Goal: Information Seeking & Learning: Check status

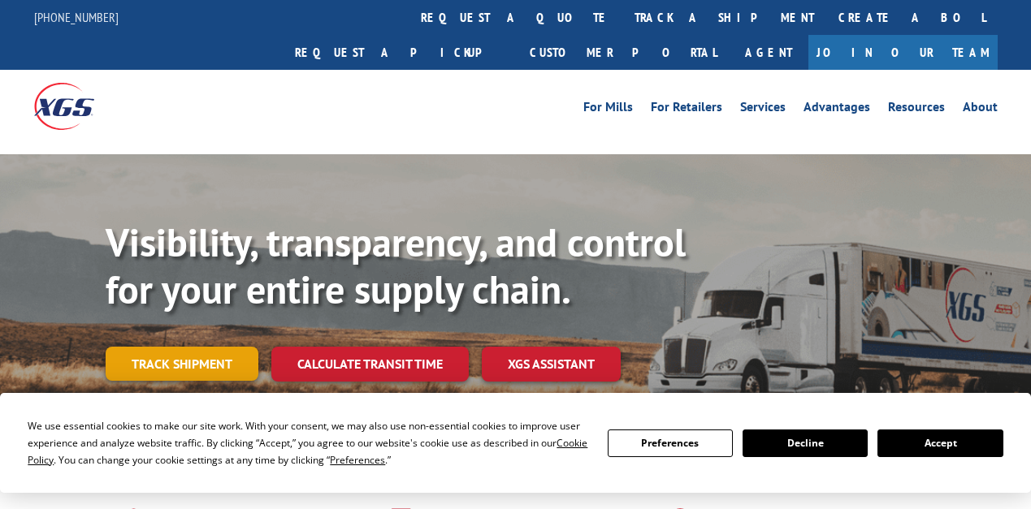
click at [229, 347] on link "Track shipment" at bounding box center [182, 364] width 153 height 34
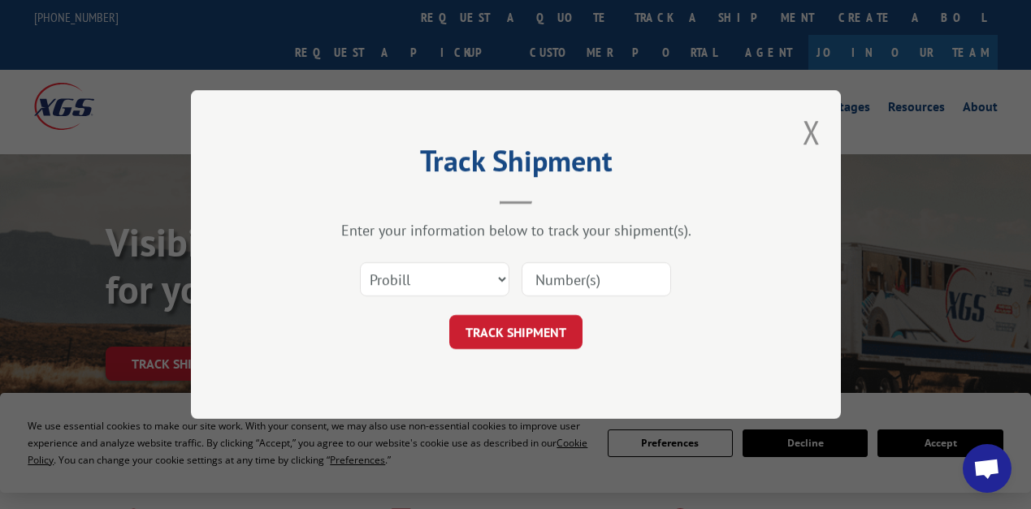
click at [589, 284] on input at bounding box center [596, 279] width 149 height 34
paste input "363622"
type input "363622"
click at [534, 335] on button "TRACK SHIPMENT" at bounding box center [515, 332] width 133 height 34
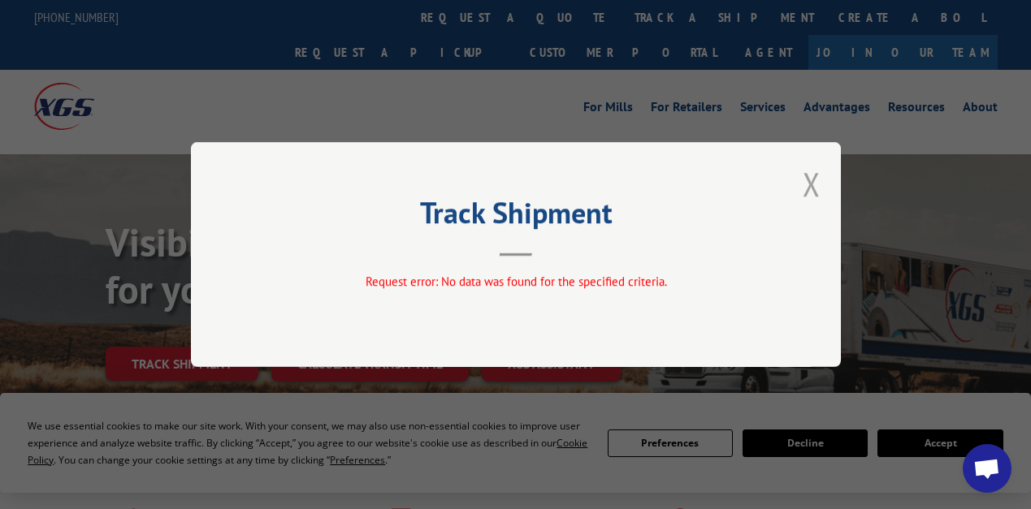
click at [811, 187] on button "Close modal" at bounding box center [812, 183] width 18 height 43
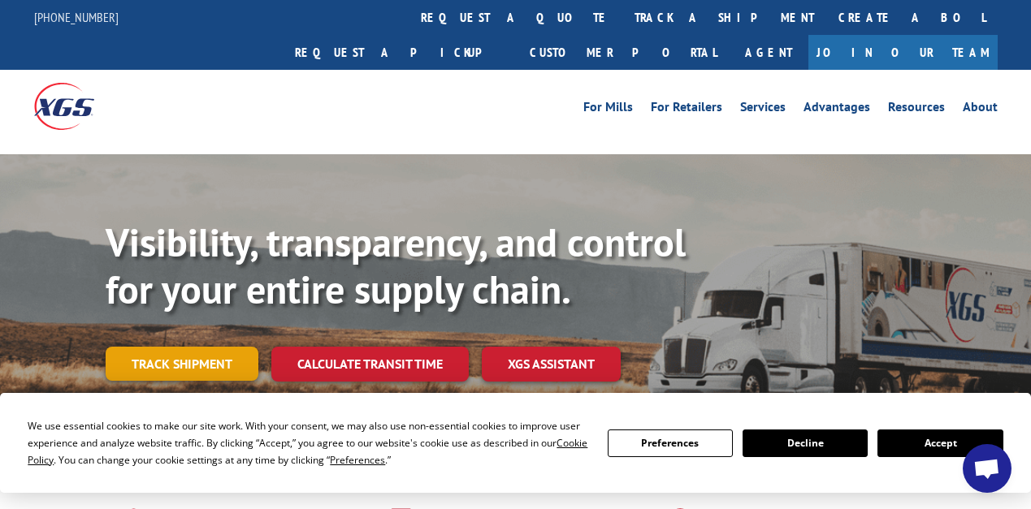
click at [167, 347] on link "Track shipment" at bounding box center [182, 364] width 153 height 34
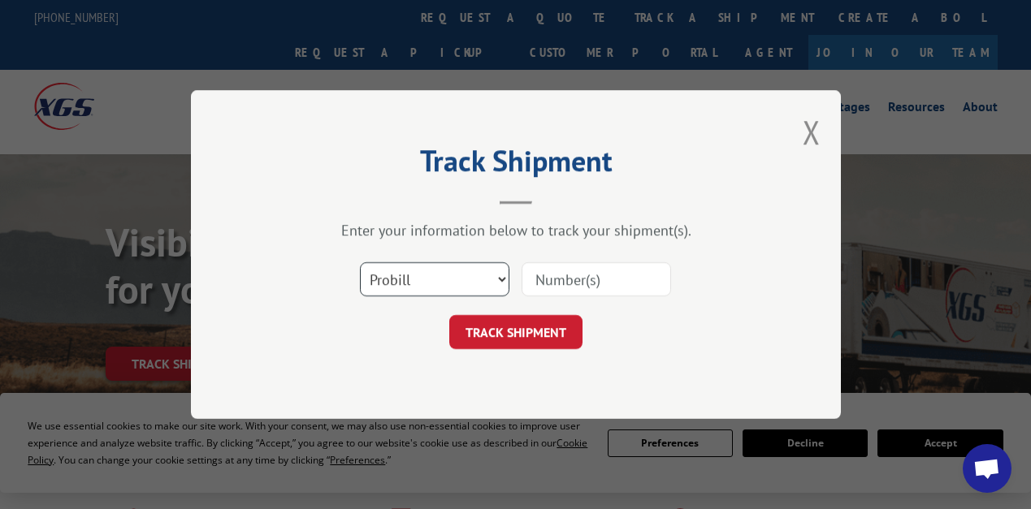
click at [434, 289] on select "Select category... Probill BOL PO" at bounding box center [434, 279] width 149 height 34
select select "bol"
click at [360, 262] on select "Select category... Probill BOL PO" at bounding box center [434, 279] width 149 height 34
click at [551, 283] on input at bounding box center [596, 279] width 149 height 34
paste input "363622"
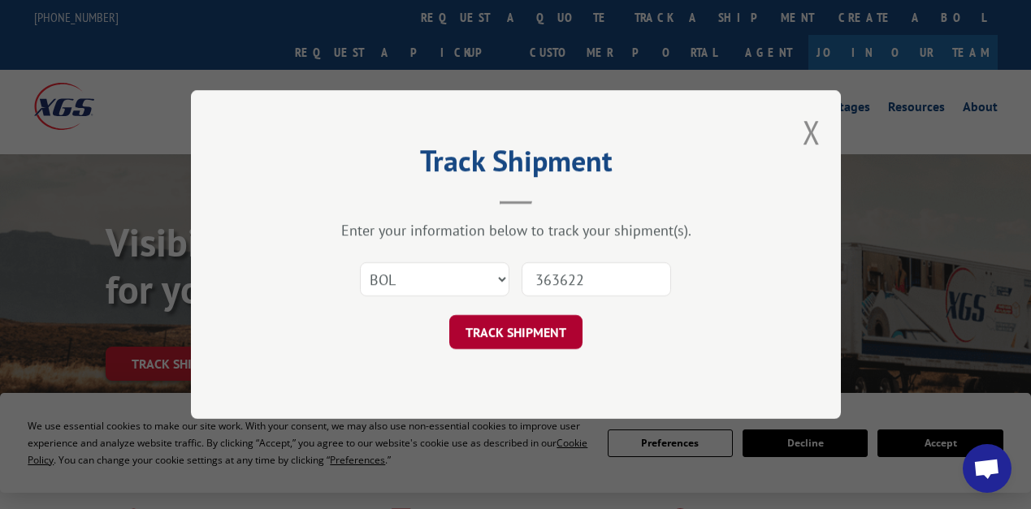
type input "363622"
click at [532, 335] on button "TRACK SHIPMENT" at bounding box center [515, 332] width 133 height 34
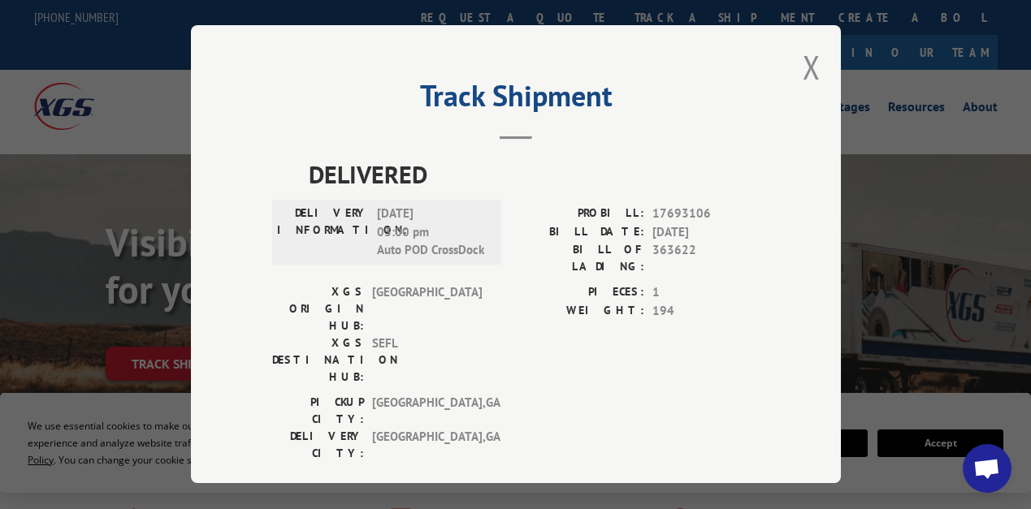
scroll to position [1, 0]
click at [811, 63] on button "Close modal" at bounding box center [812, 66] width 18 height 43
